Goal: Understand process/instructions

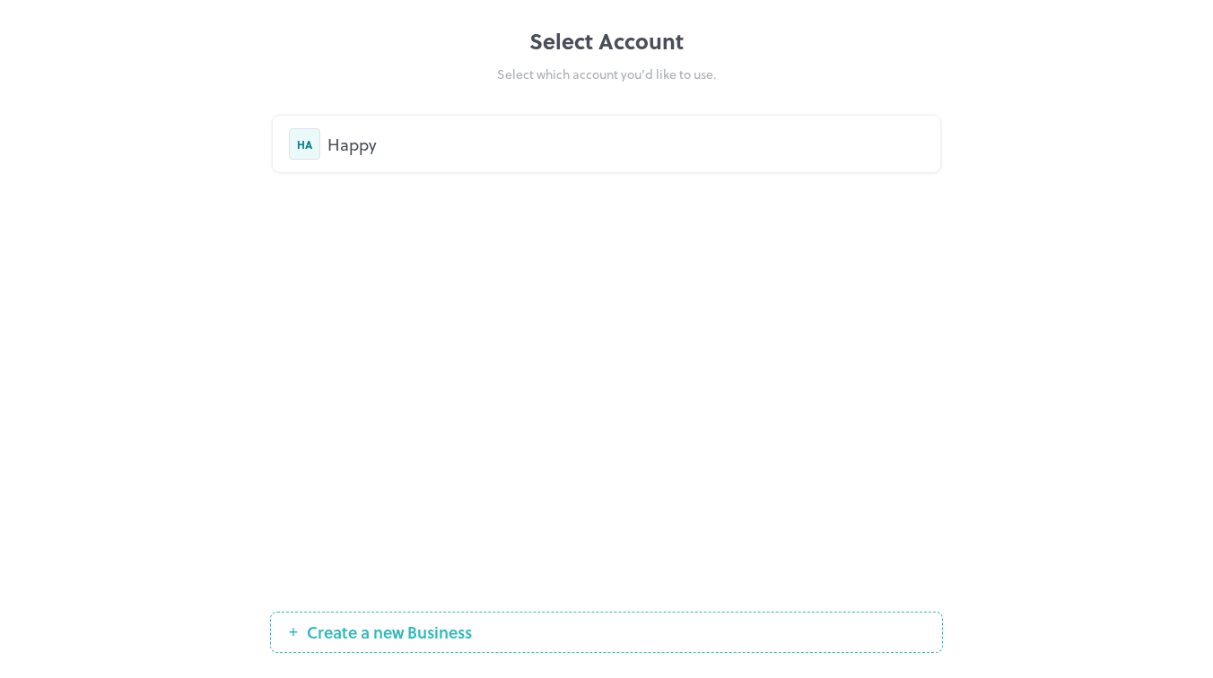
click at [701, 138] on div "Happy" at bounding box center [626, 144] width 597 height 24
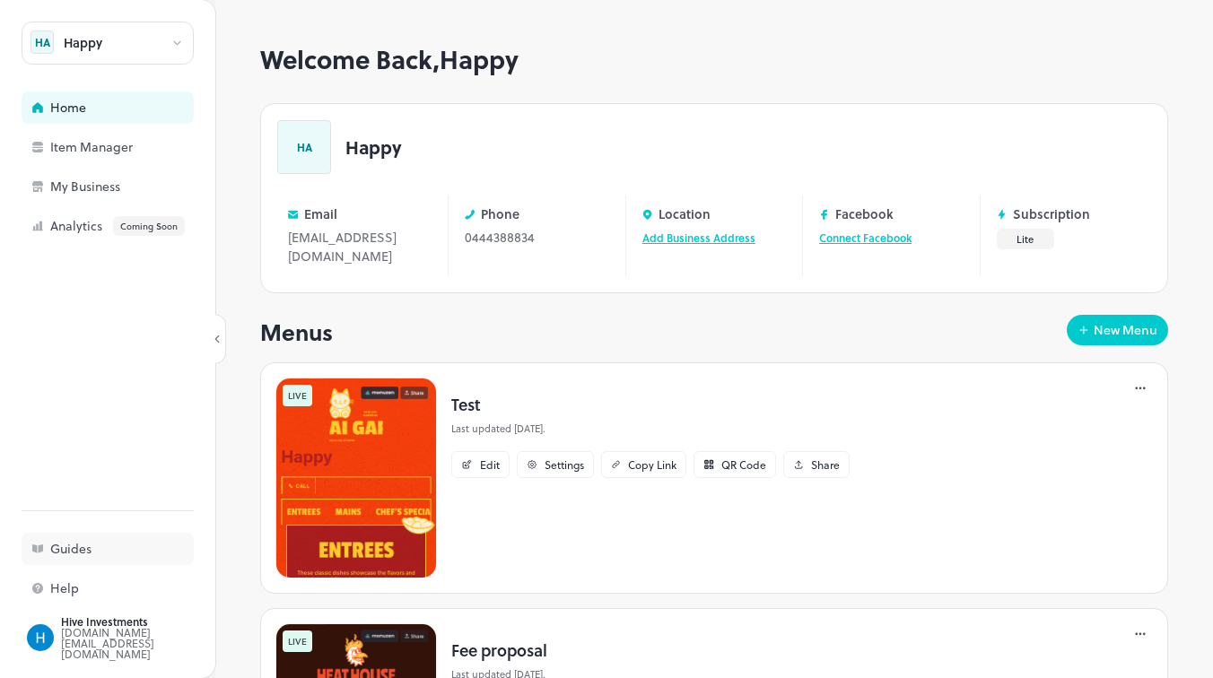
click at [68, 552] on div "Guides" at bounding box center [139, 549] width 179 height 13
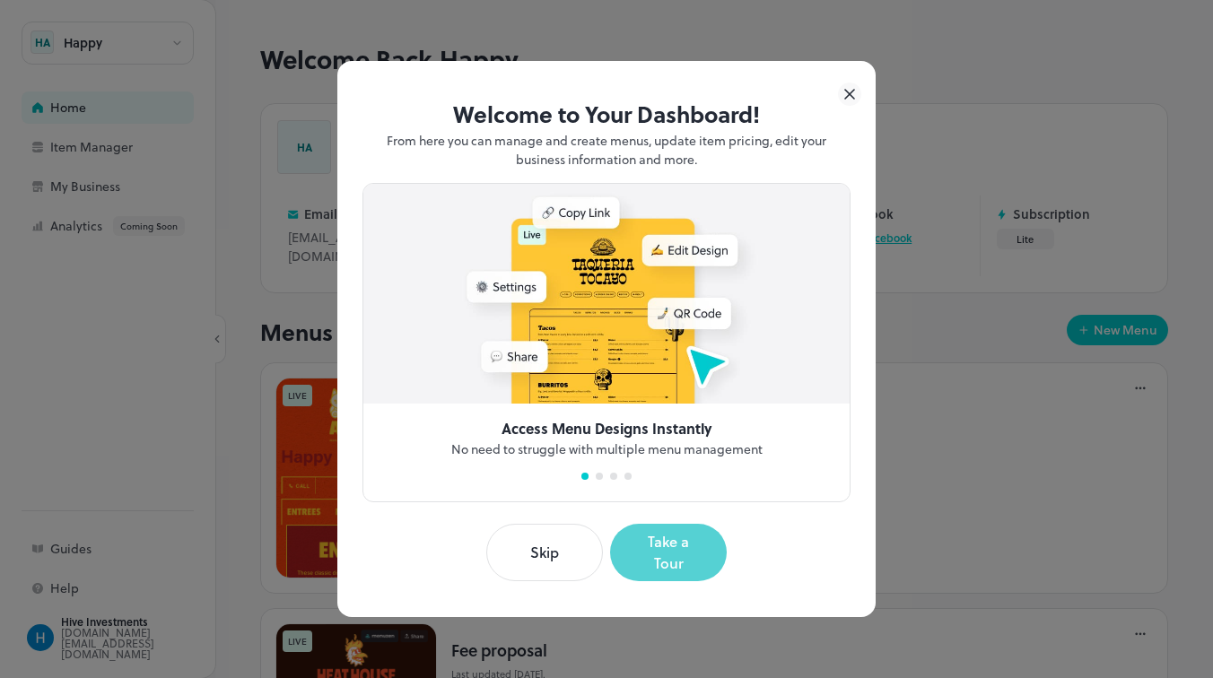
click at [659, 551] on button "Take a Tour" at bounding box center [668, 552] width 117 height 57
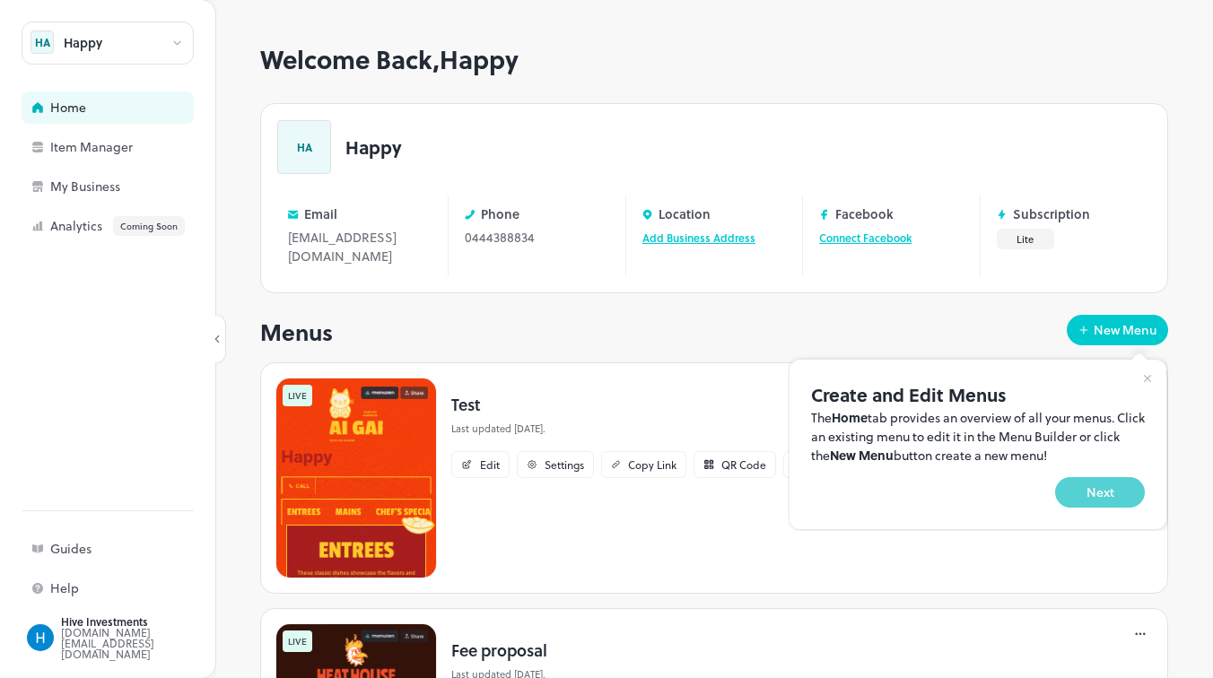
click at [1110, 494] on button "Next" at bounding box center [1100, 492] width 90 height 31
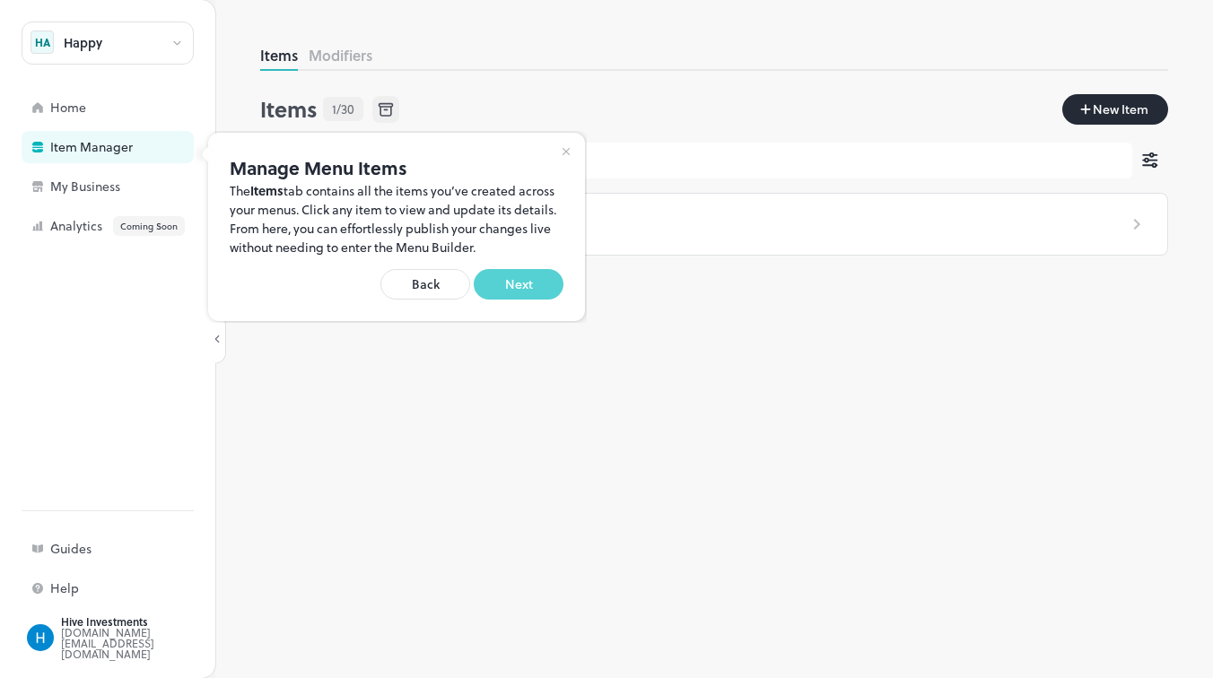
click at [511, 283] on button "Next" at bounding box center [519, 284] width 90 height 31
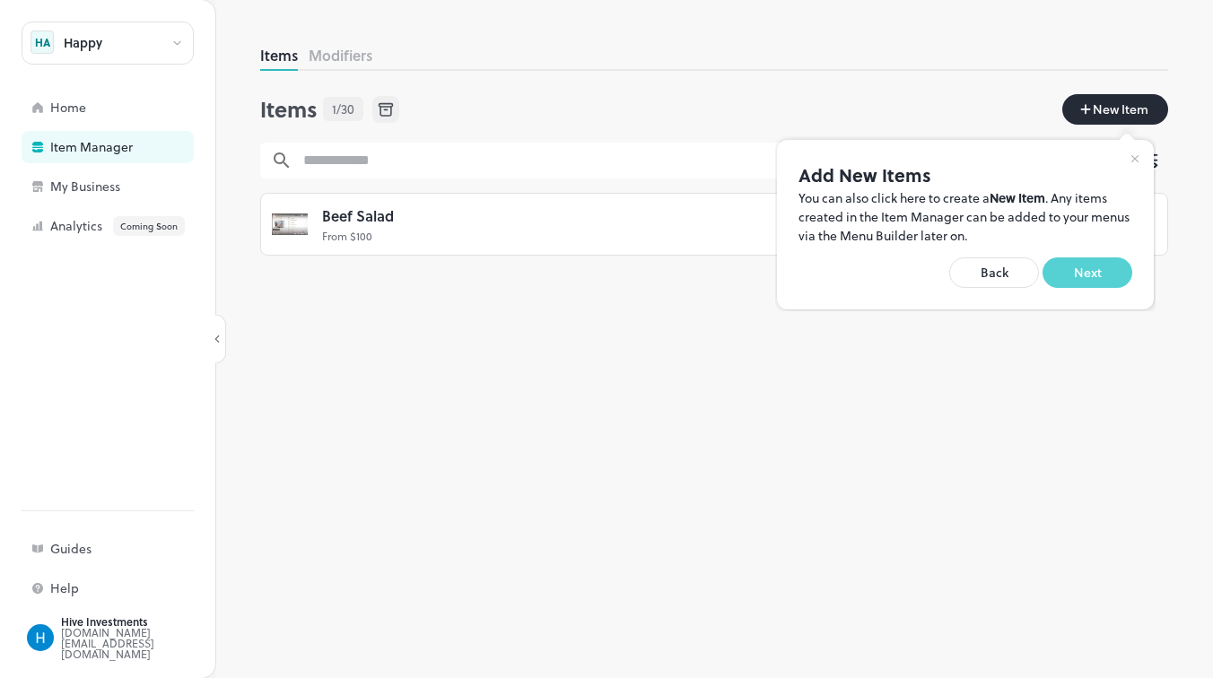
click at [1096, 274] on button "Next" at bounding box center [1088, 273] width 90 height 31
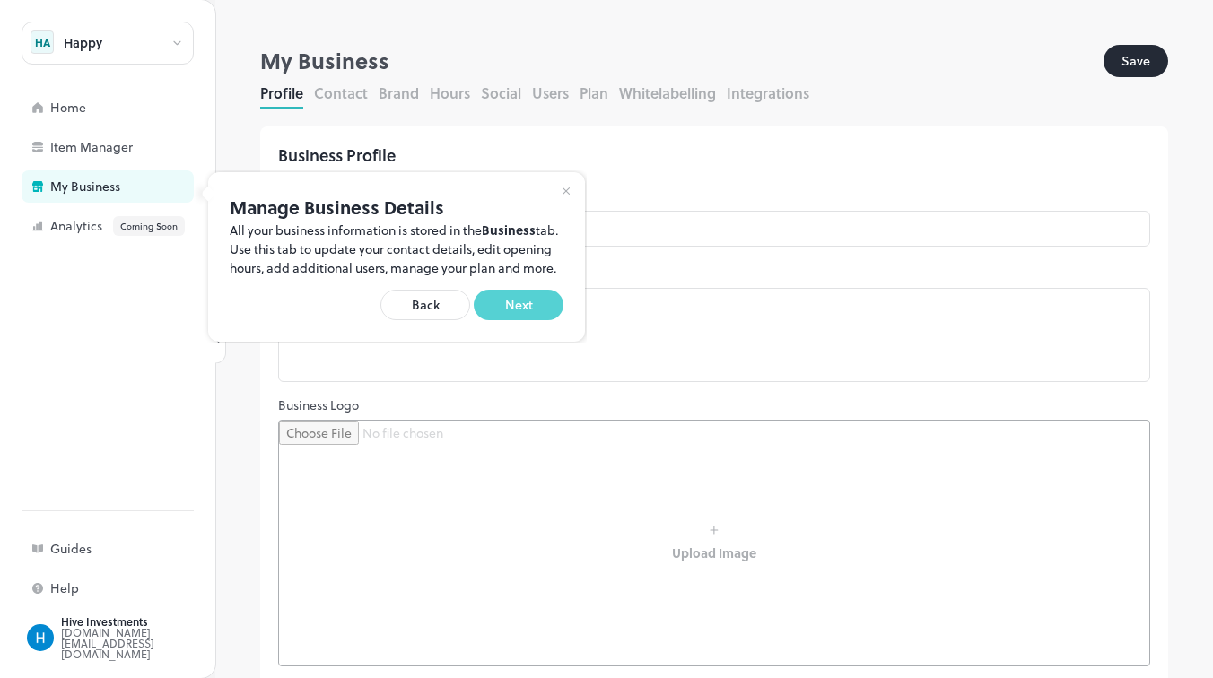
click at [517, 320] on button "Next" at bounding box center [519, 305] width 90 height 31
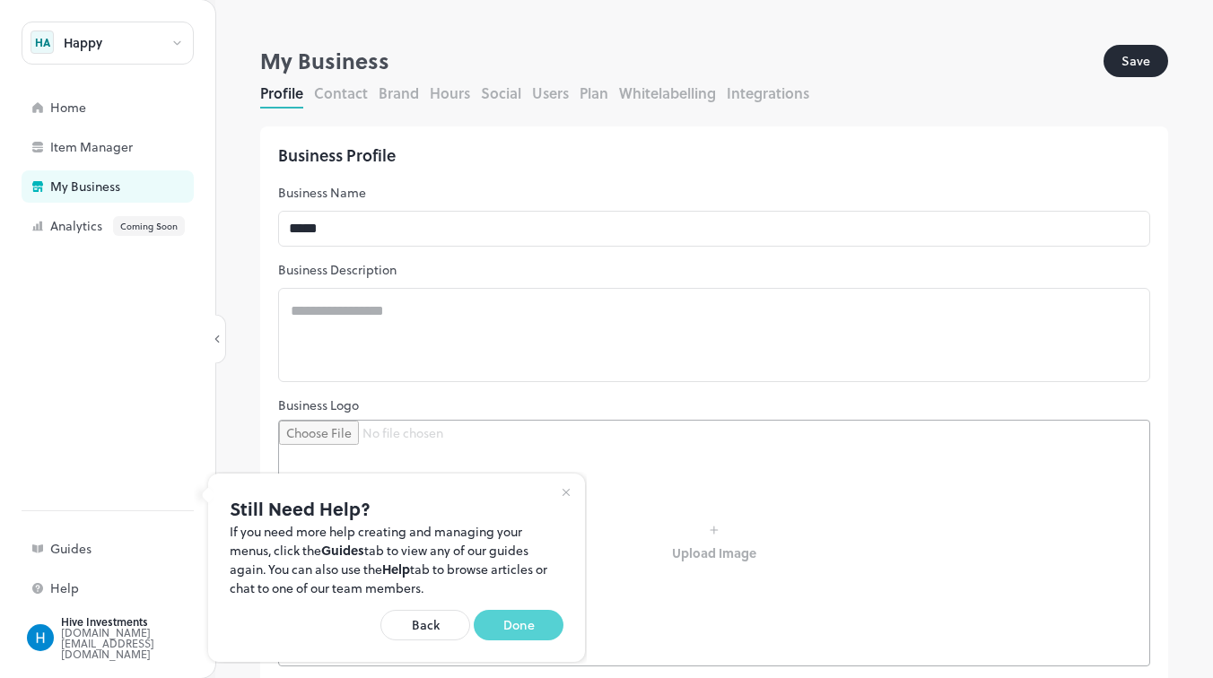
click at [510, 623] on button "Done" at bounding box center [519, 625] width 90 height 31
